Goal: Obtain resource: Obtain resource

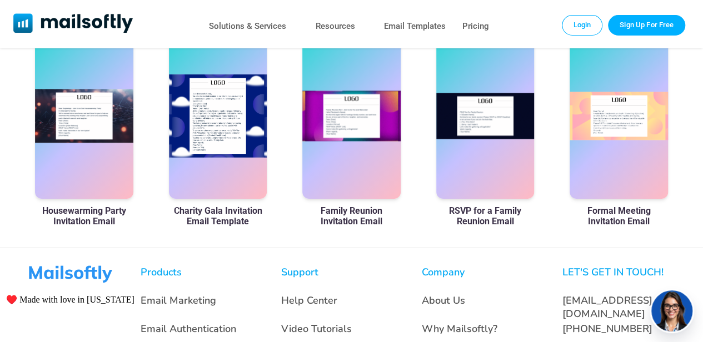
scroll to position [704, 0]
click at [565, 207] on div "Housewarming Party Invitation Email Charity Gala Invitation Email Template Fami…" at bounding box center [351, 166] width 633 height 268
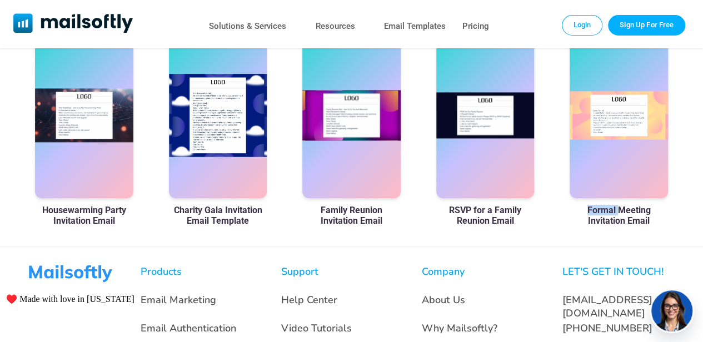
click at [565, 207] on div "Housewarming Party Invitation Email Charity Gala Invitation Email Template Fami…" at bounding box center [351, 166] width 633 height 268
click at [577, 229] on div "Formal Meeting Invitation Email" at bounding box center [618, 157] width 98 height 250
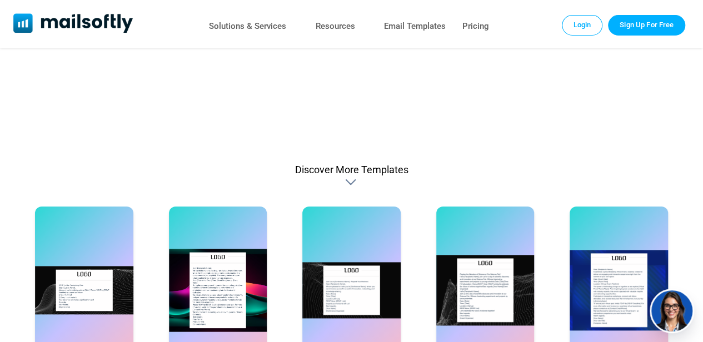
scroll to position [530, 0]
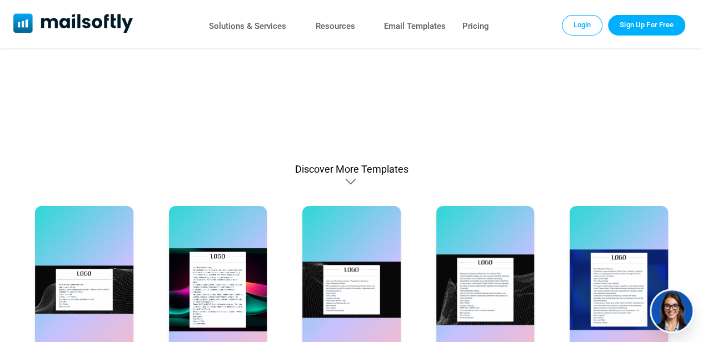
drag, startPoint x: 0, startPoint y: 0, endPoint x: 652, endPoint y: 163, distance: 672.4
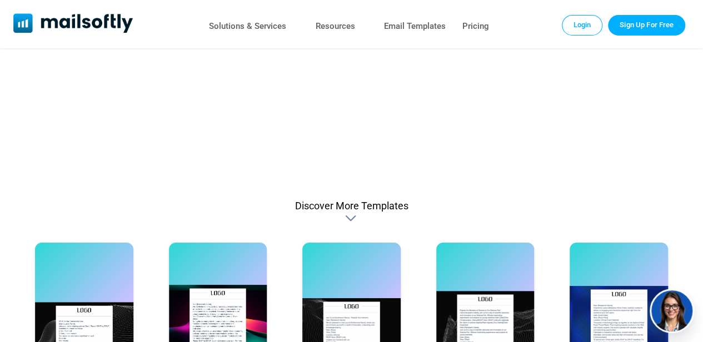
scroll to position [453, 0]
